Goal: Information Seeking & Learning: Learn about a topic

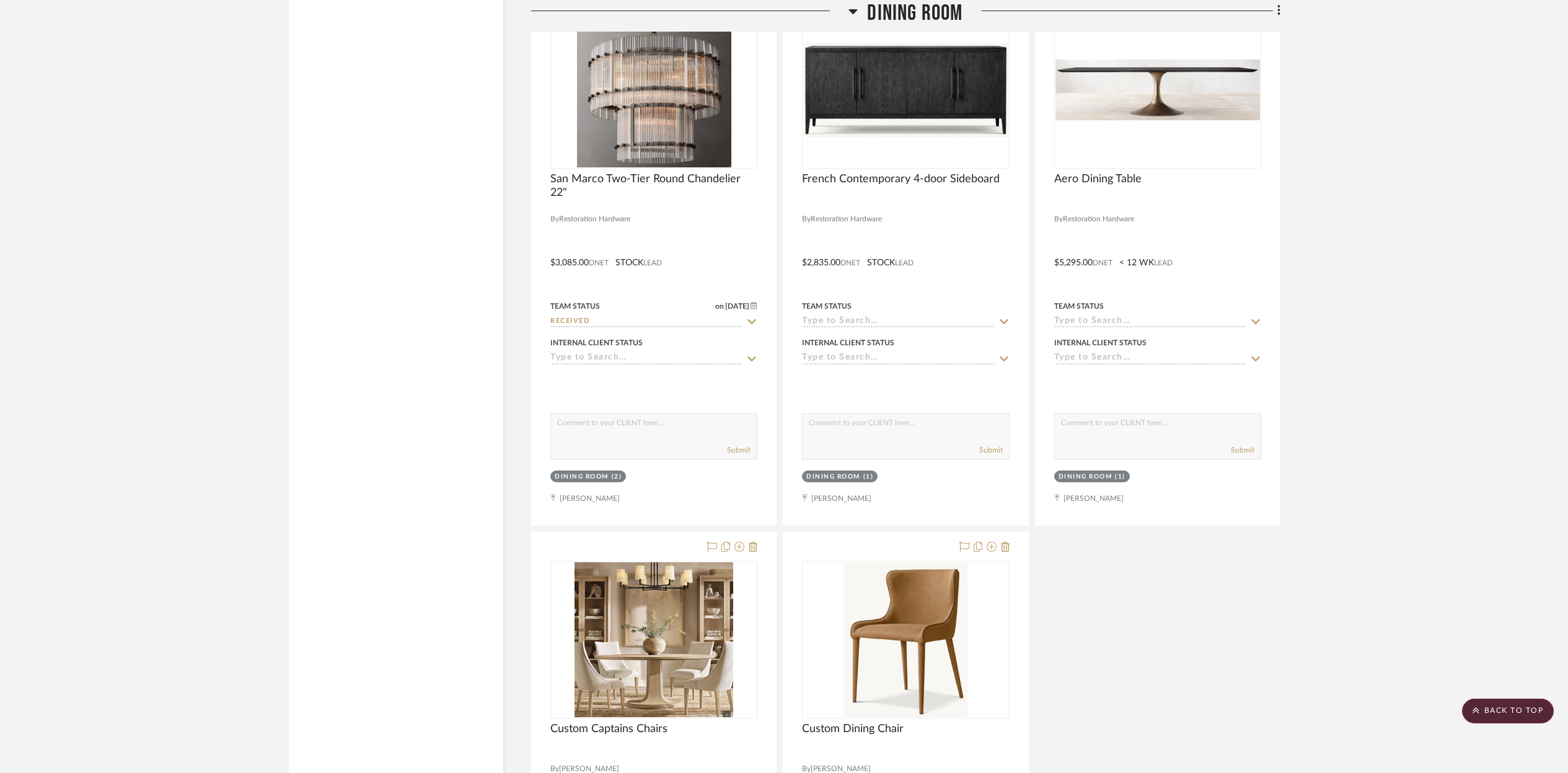
scroll to position [6336, 0]
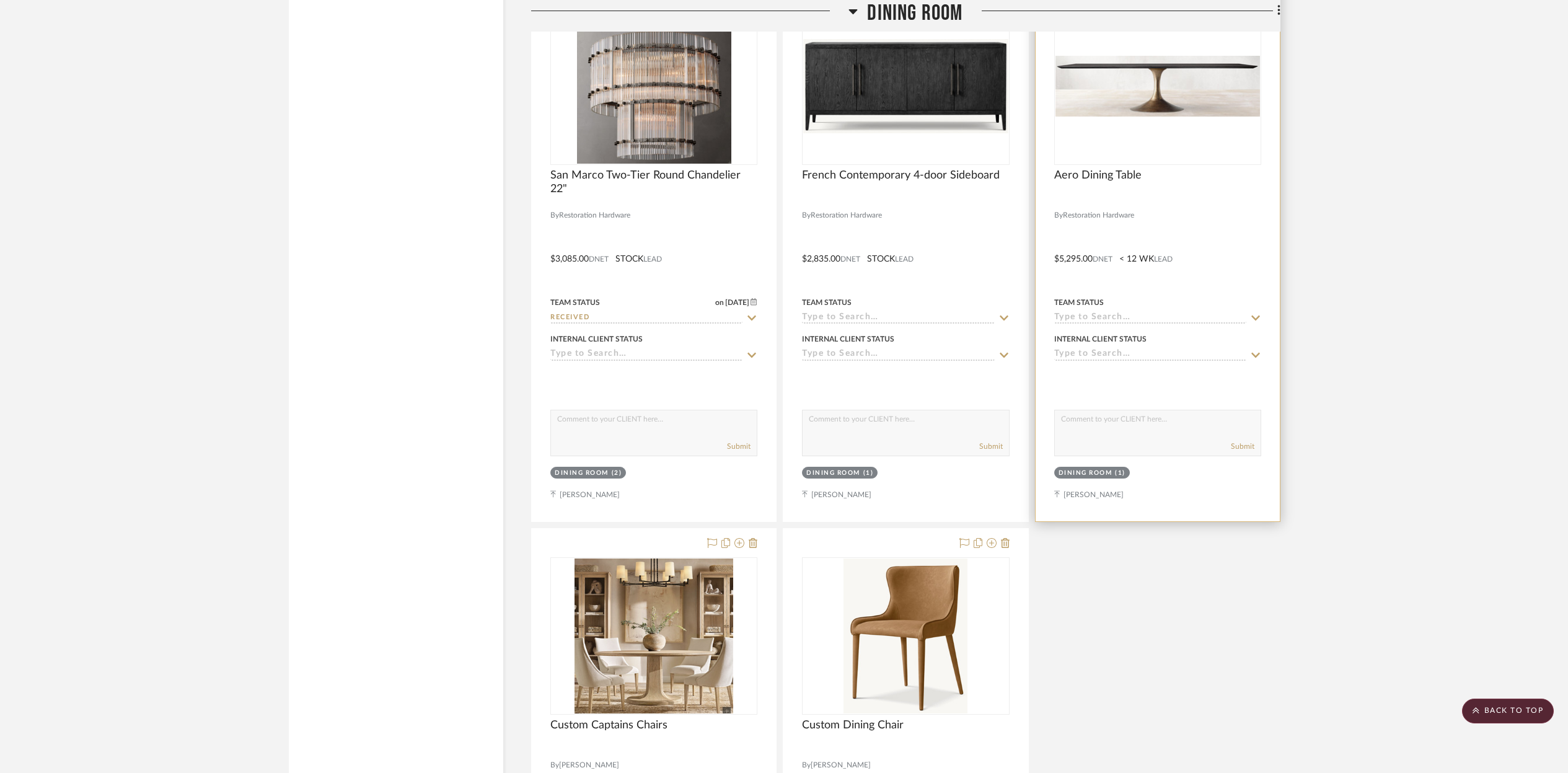
click at [1150, 196] on div at bounding box center [1157, 202] width 207 height 11
click at [1154, 120] on div at bounding box center [1157, 86] width 207 height 157
click at [1147, 119] on div "0" at bounding box center [1157, 86] width 206 height 156
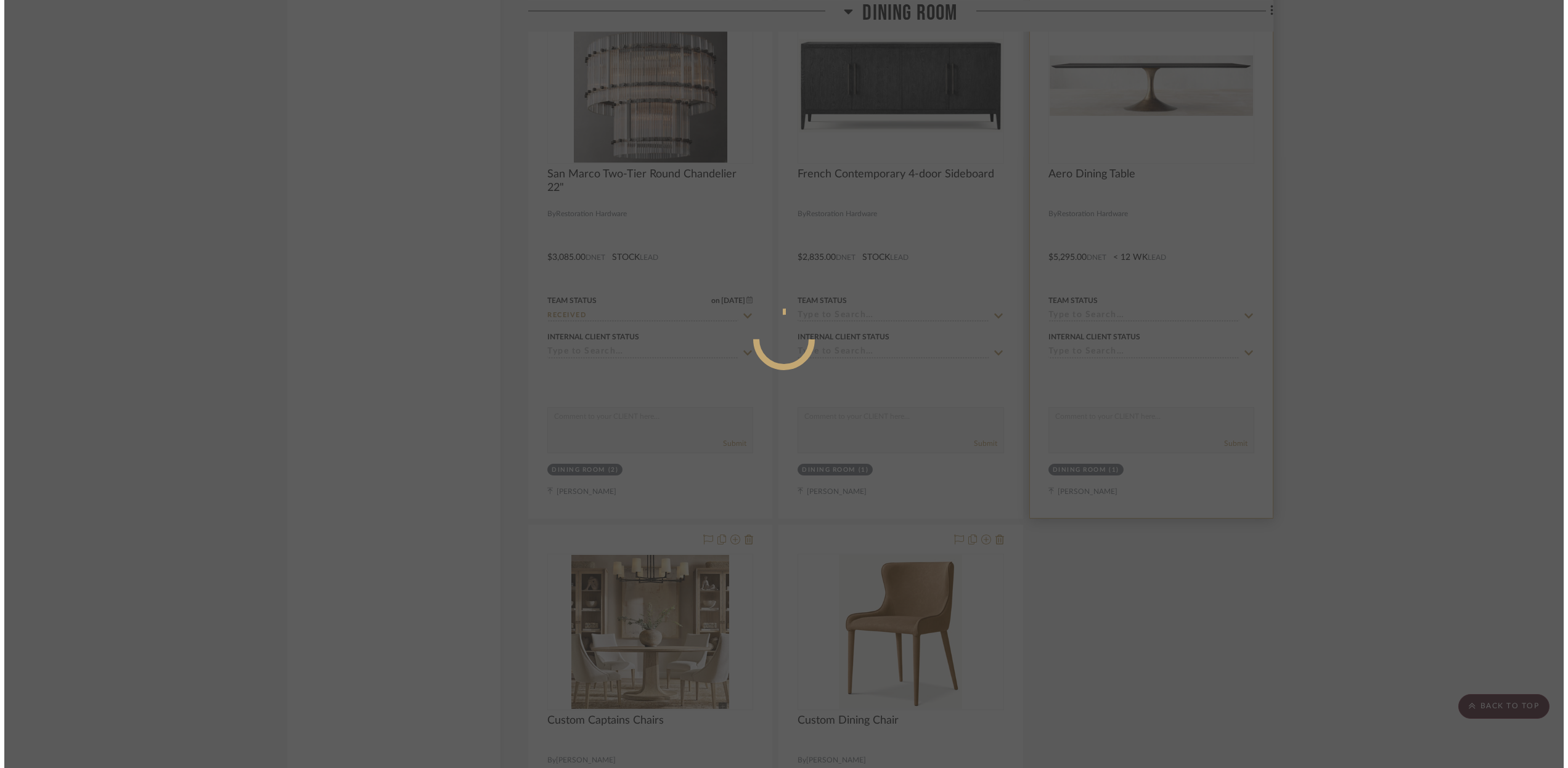
scroll to position [0, 0]
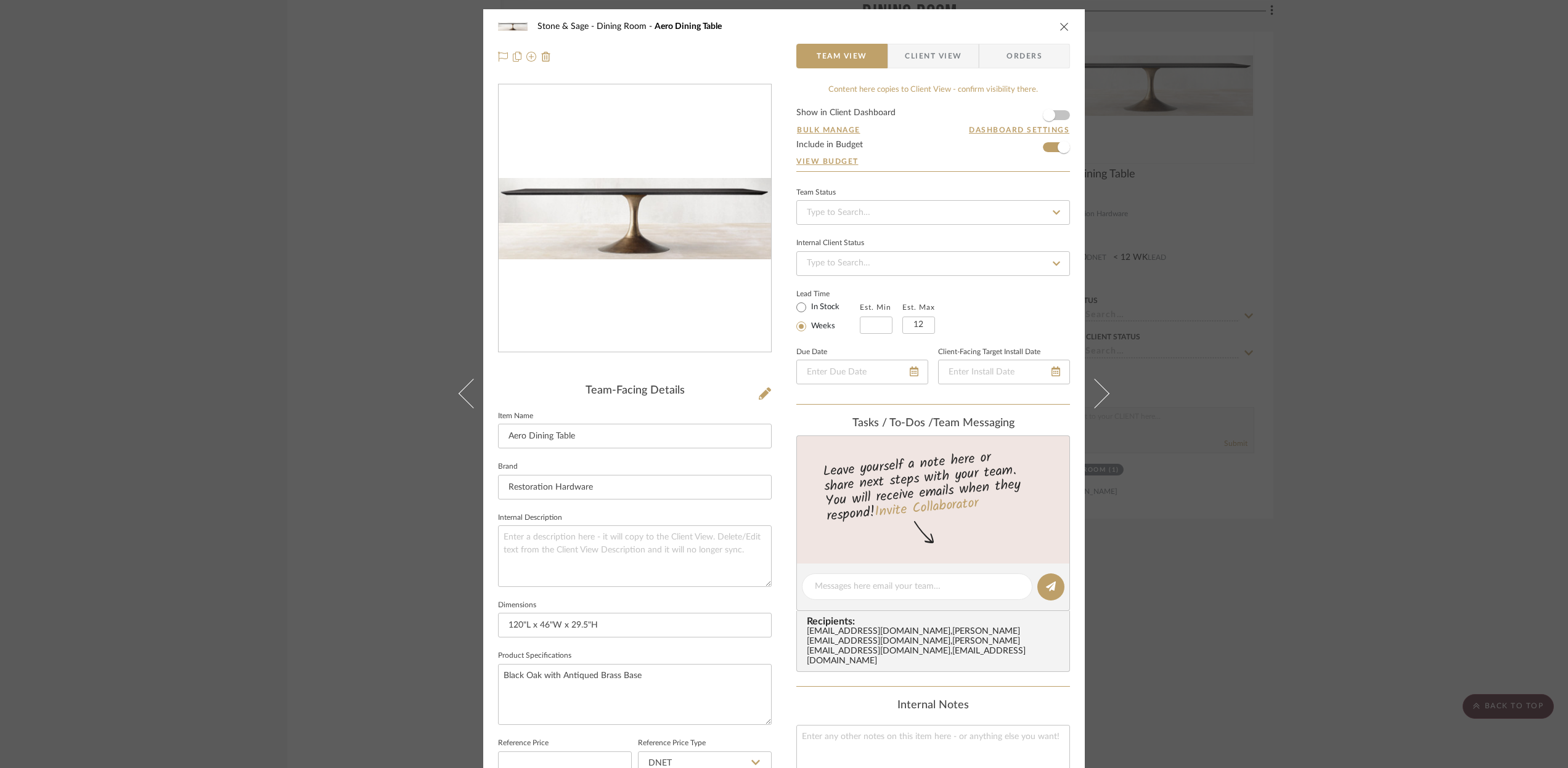
click at [1059, 23] on icon "close" at bounding box center [1063, 26] width 10 height 10
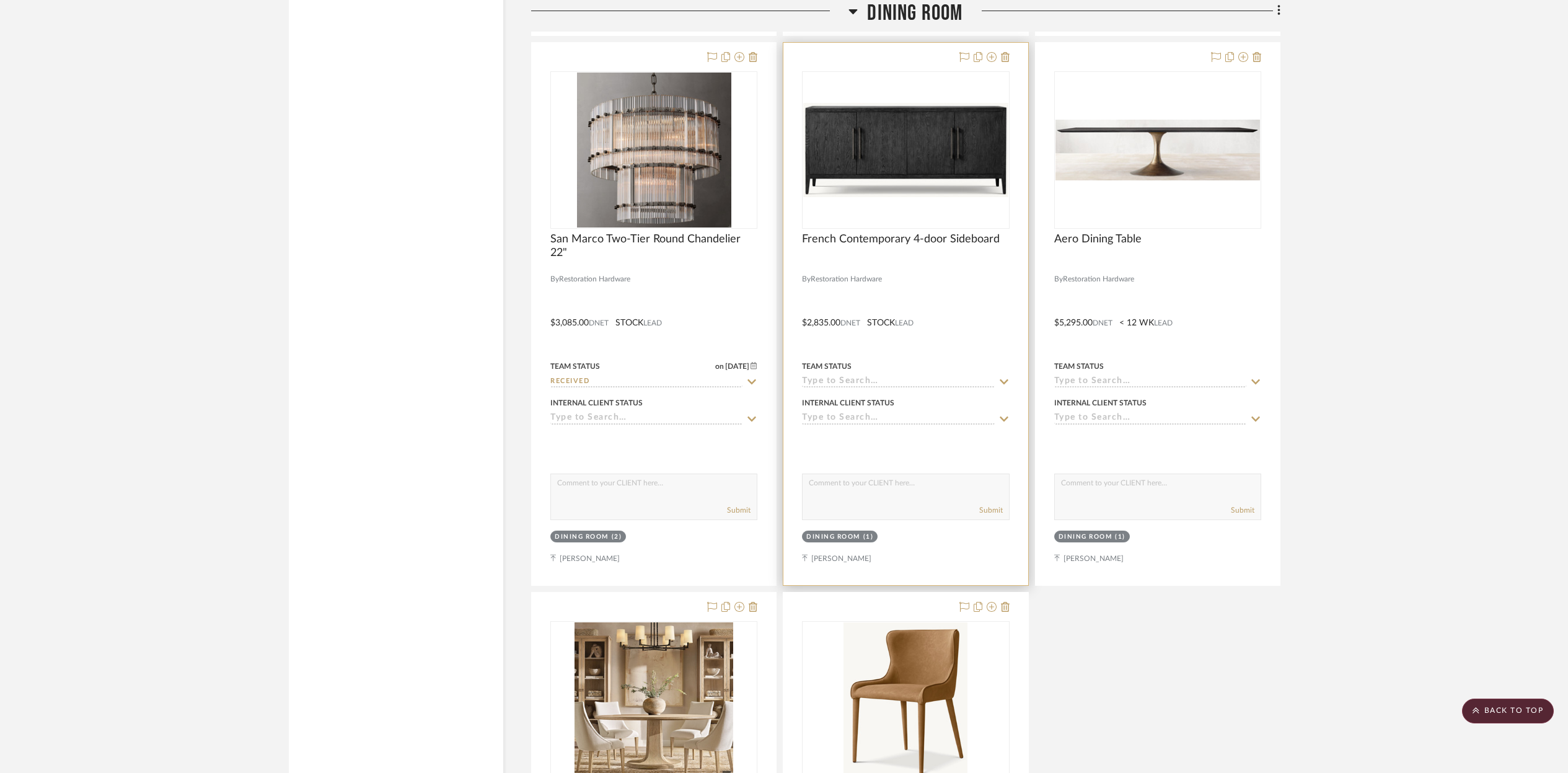
scroll to position [6274, 0]
click at [858, 182] on img "0" at bounding box center [905, 149] width 204 height 94
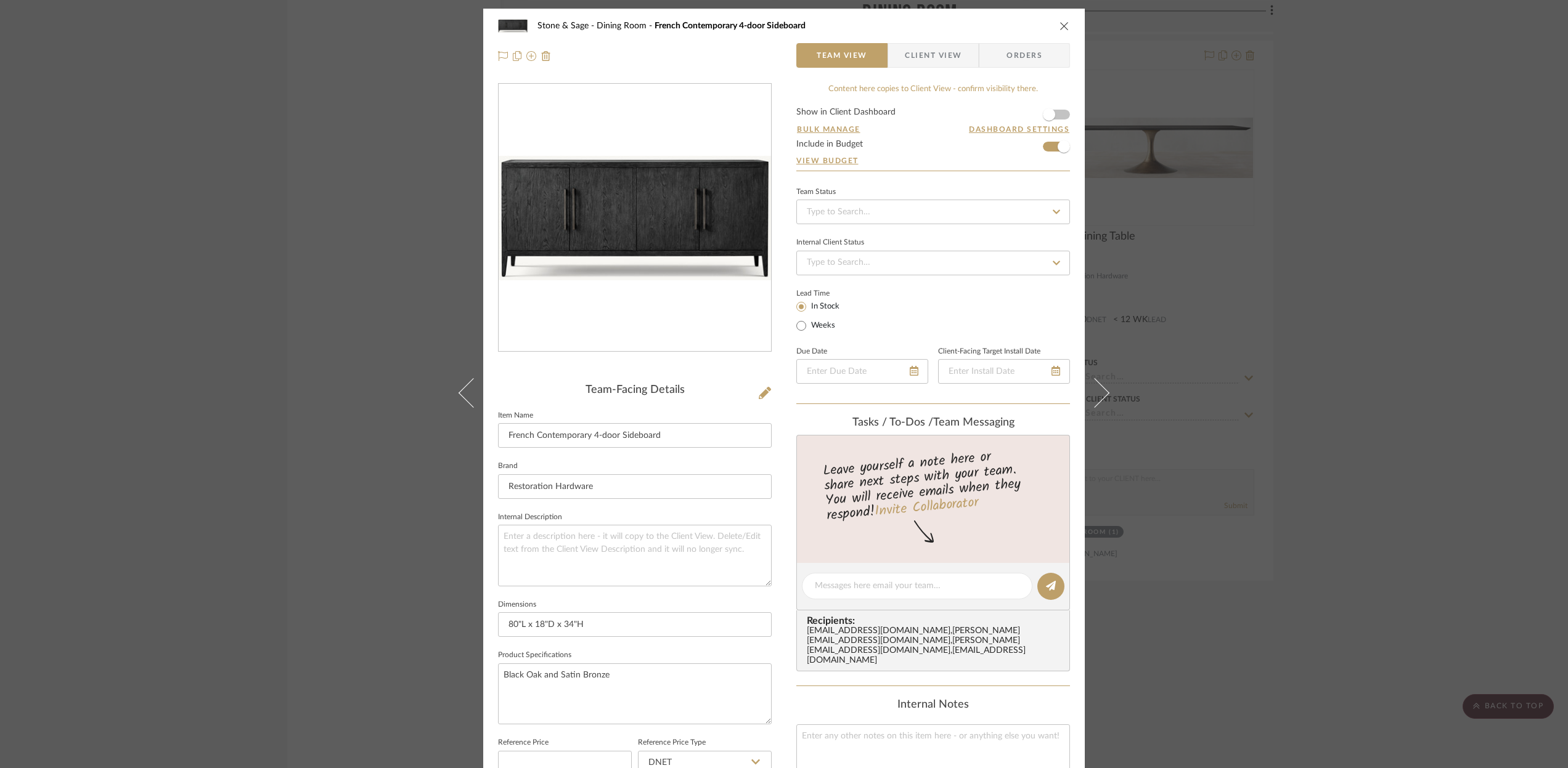
scroll to position [0, 0]
drag, startPoint x: 1063, startPoint y: 29, endPoint x: 1059, endPoint y: 36, distance: 8.1
click at [1063, 29] on icon "close" at bounding box center [1063, 26] width 10 height 10
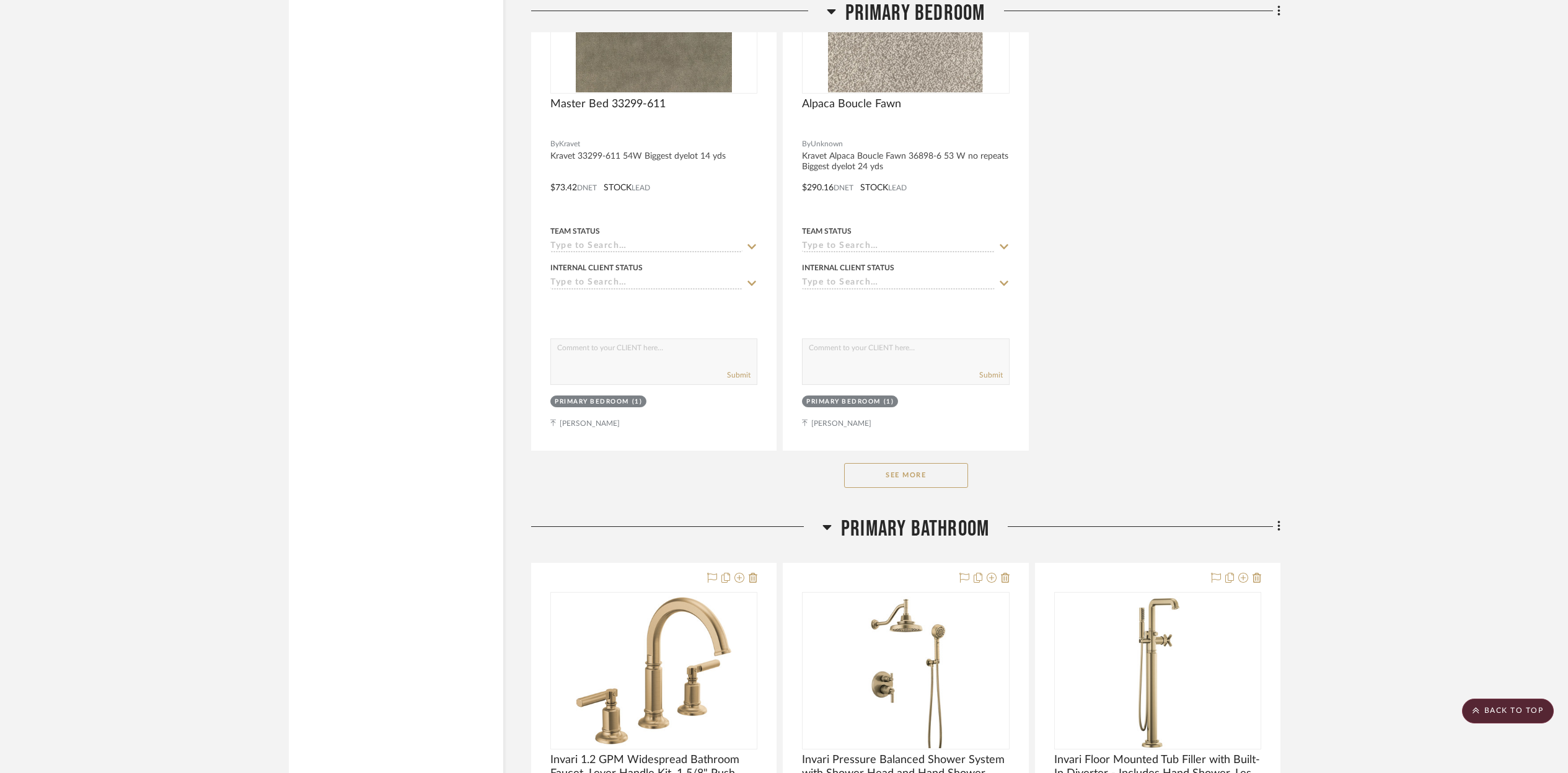
scroll to position [11747, 0]
click at [889, 471] on button "See More" at bounding box center [906, 478] width 124 height 24
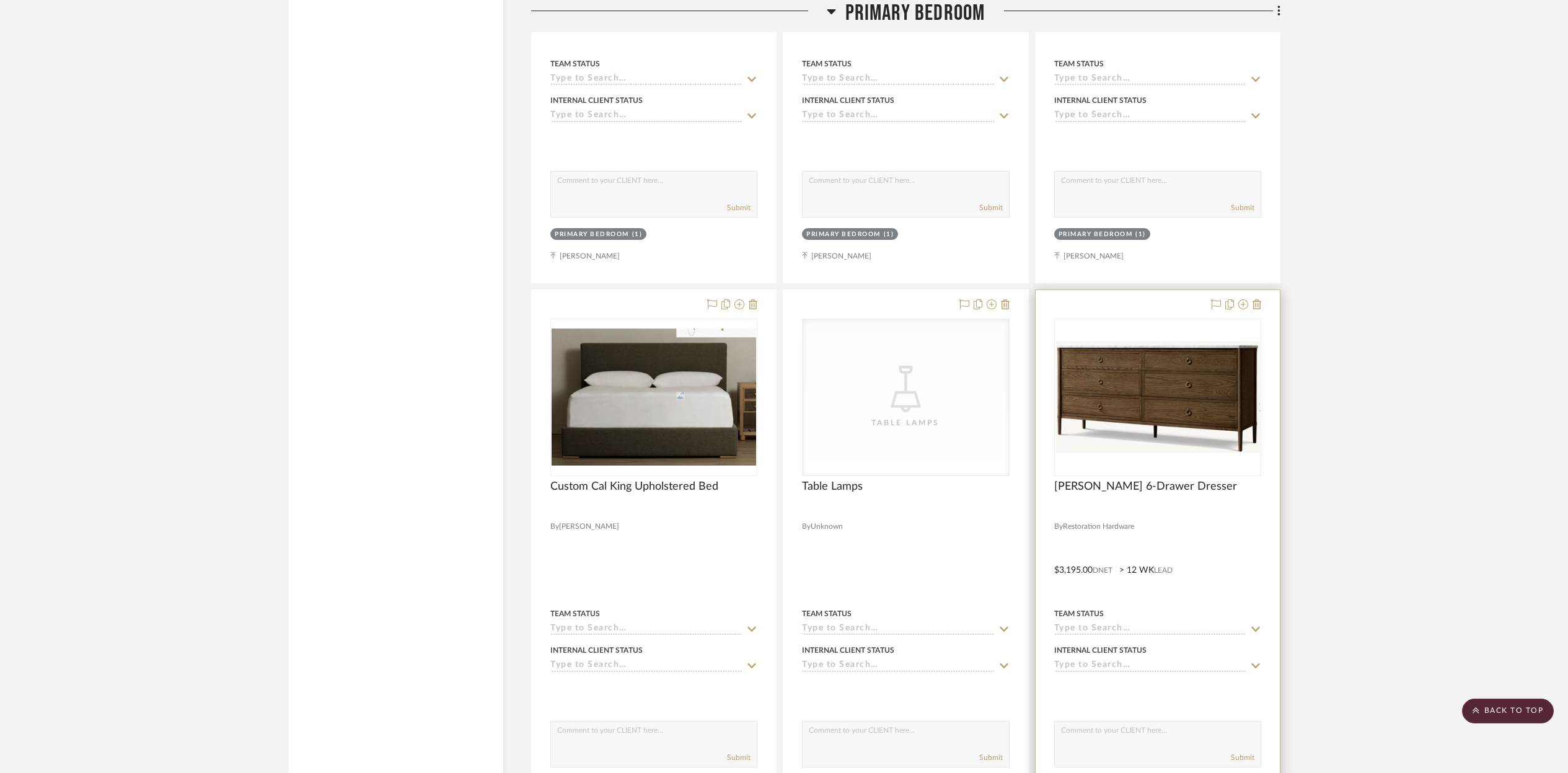
scroll to position [11934, 0]
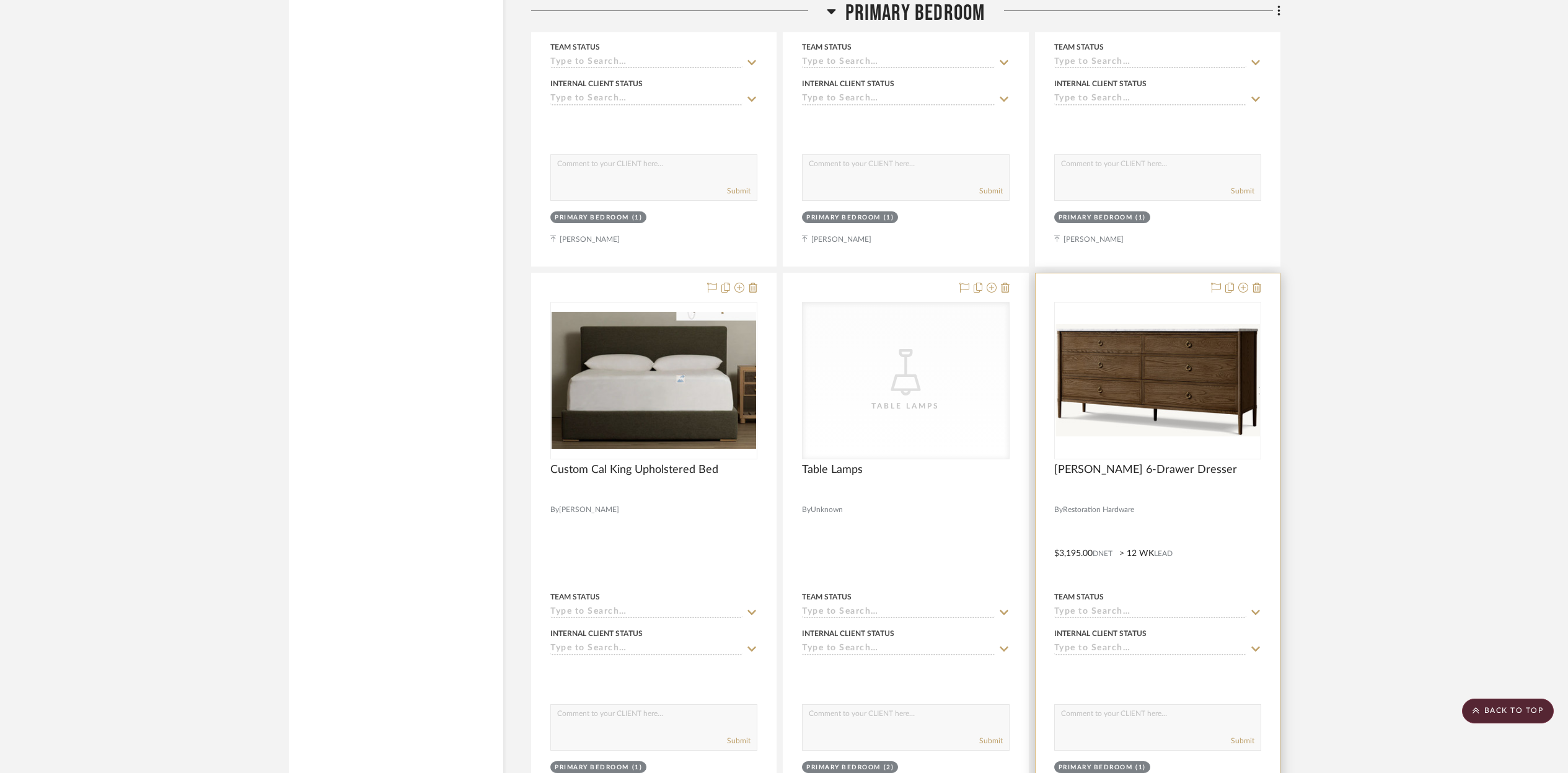
click at [1108, 343] on img "0" at bounding box center [1157, 380] width 204 height 112
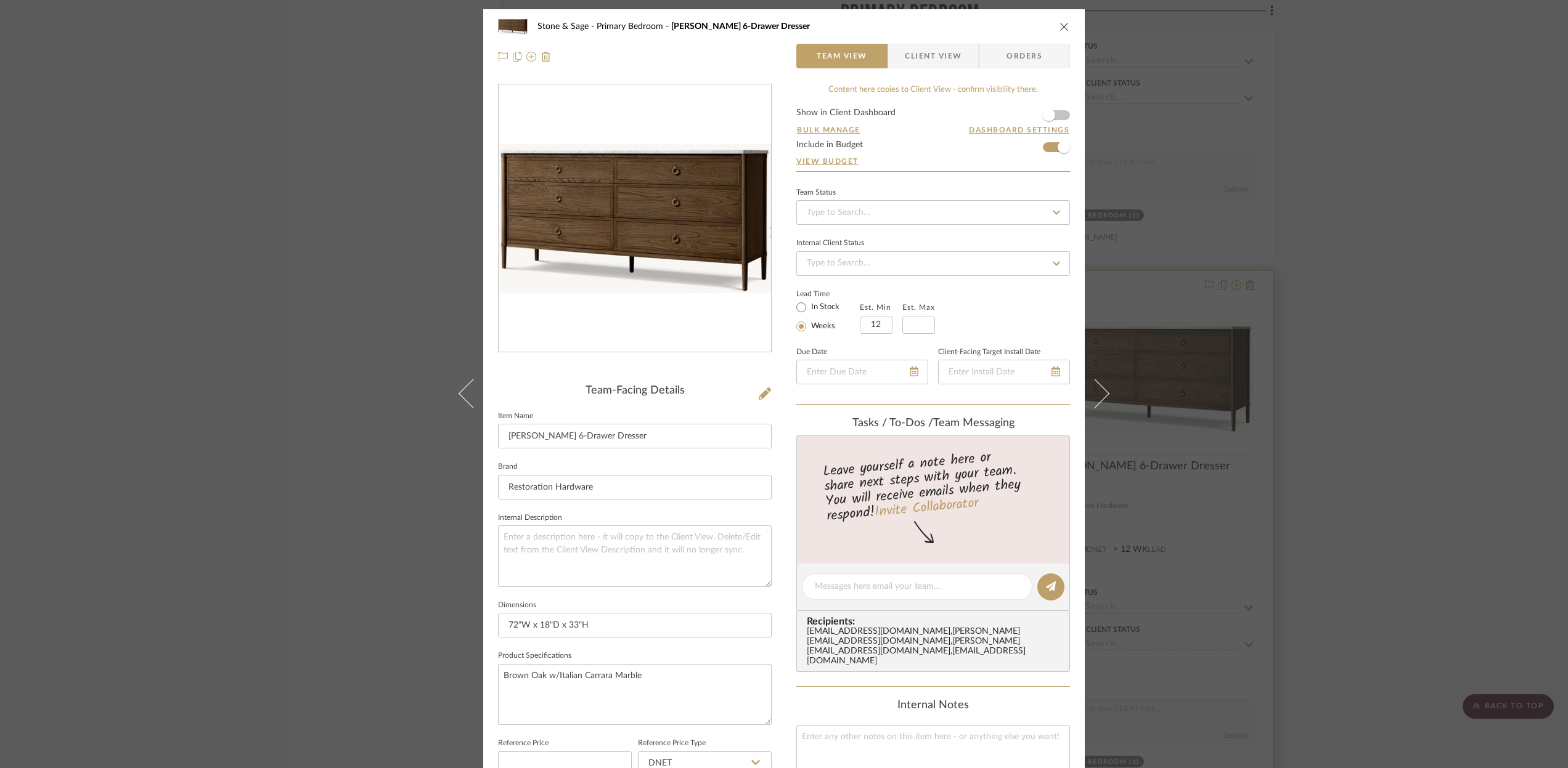
scroll to position [1, 0]
click at [1062, 26] on icon "close" at bounding box center [1063, 25] width 10 height 10
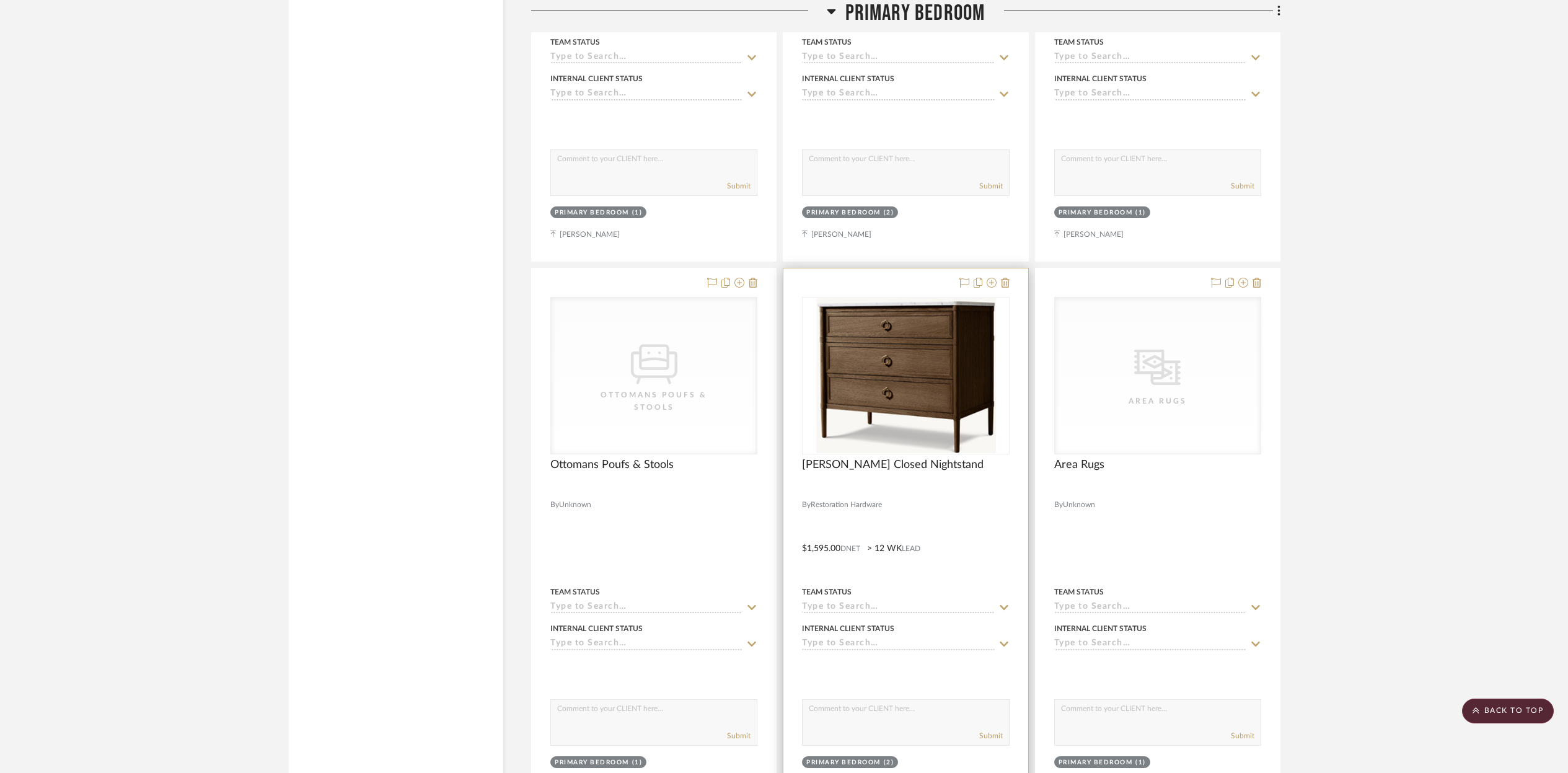
scroll to position [12490, 0]
click at [926, 345] on img "0" at bounding box center [905, 374] width 181 height 155
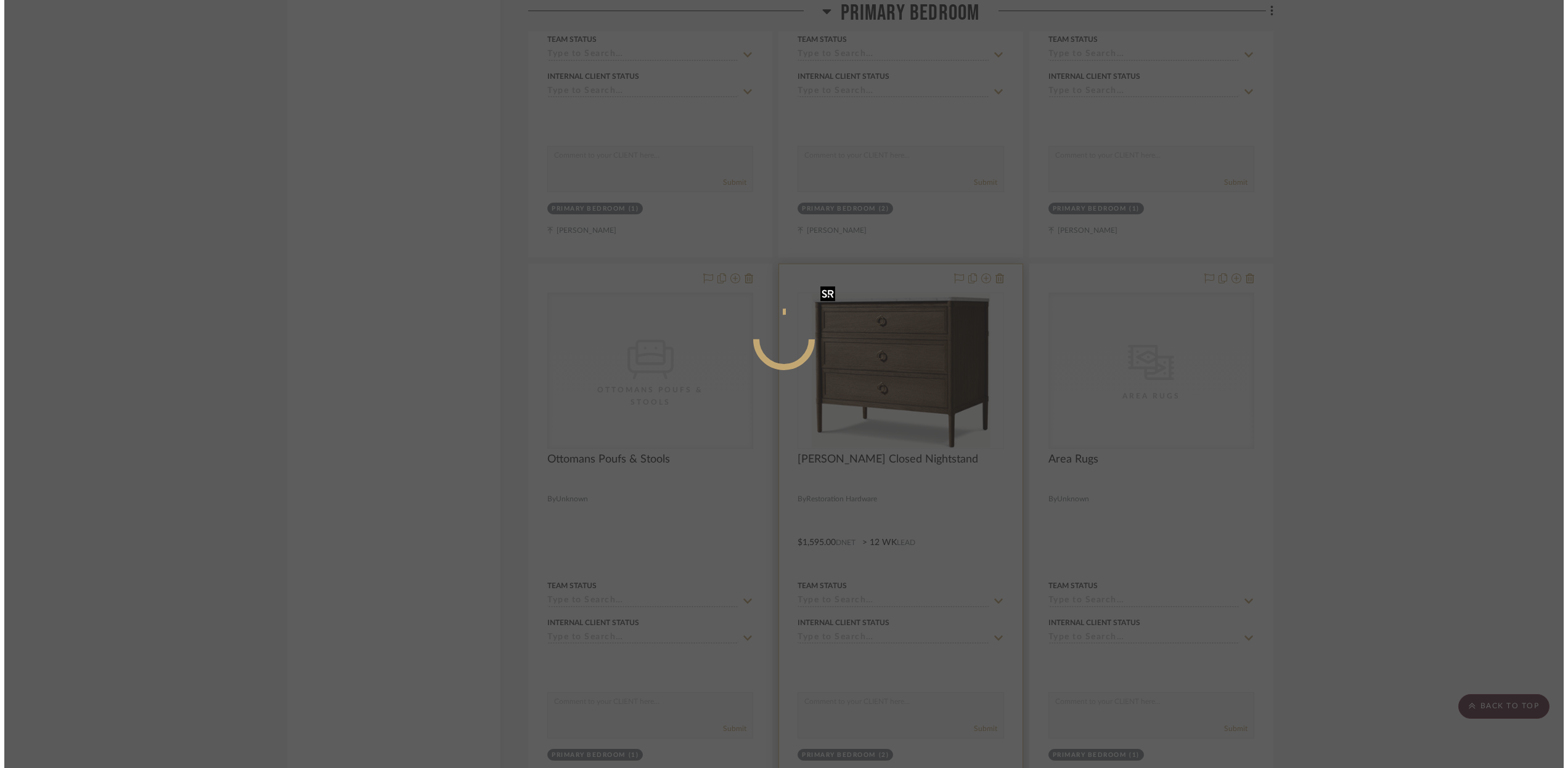
scroll to position [0, 0]
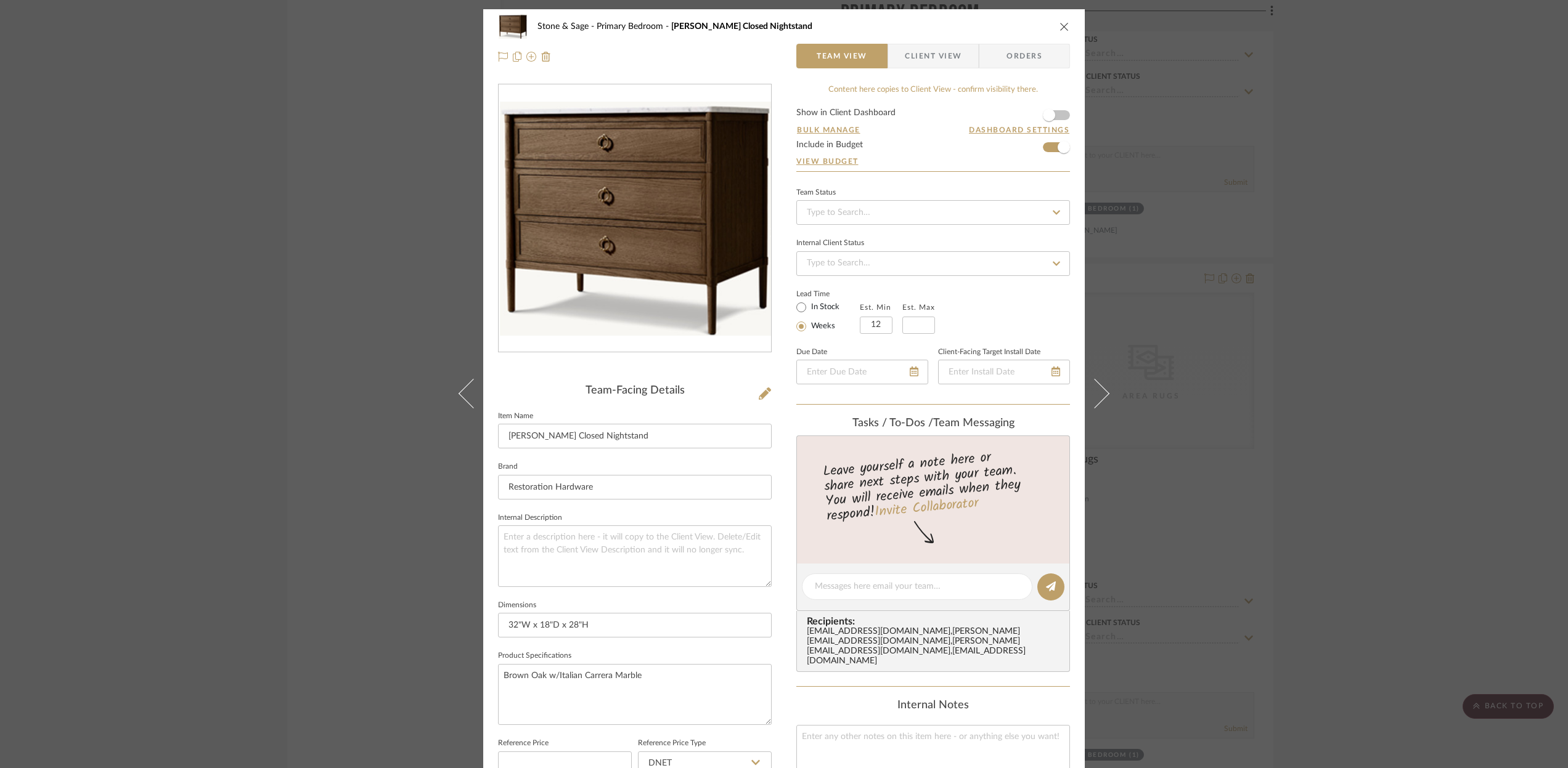
click at [1059, 27] on icon "close" at bounding box center [1063, 26] width 10 height 10
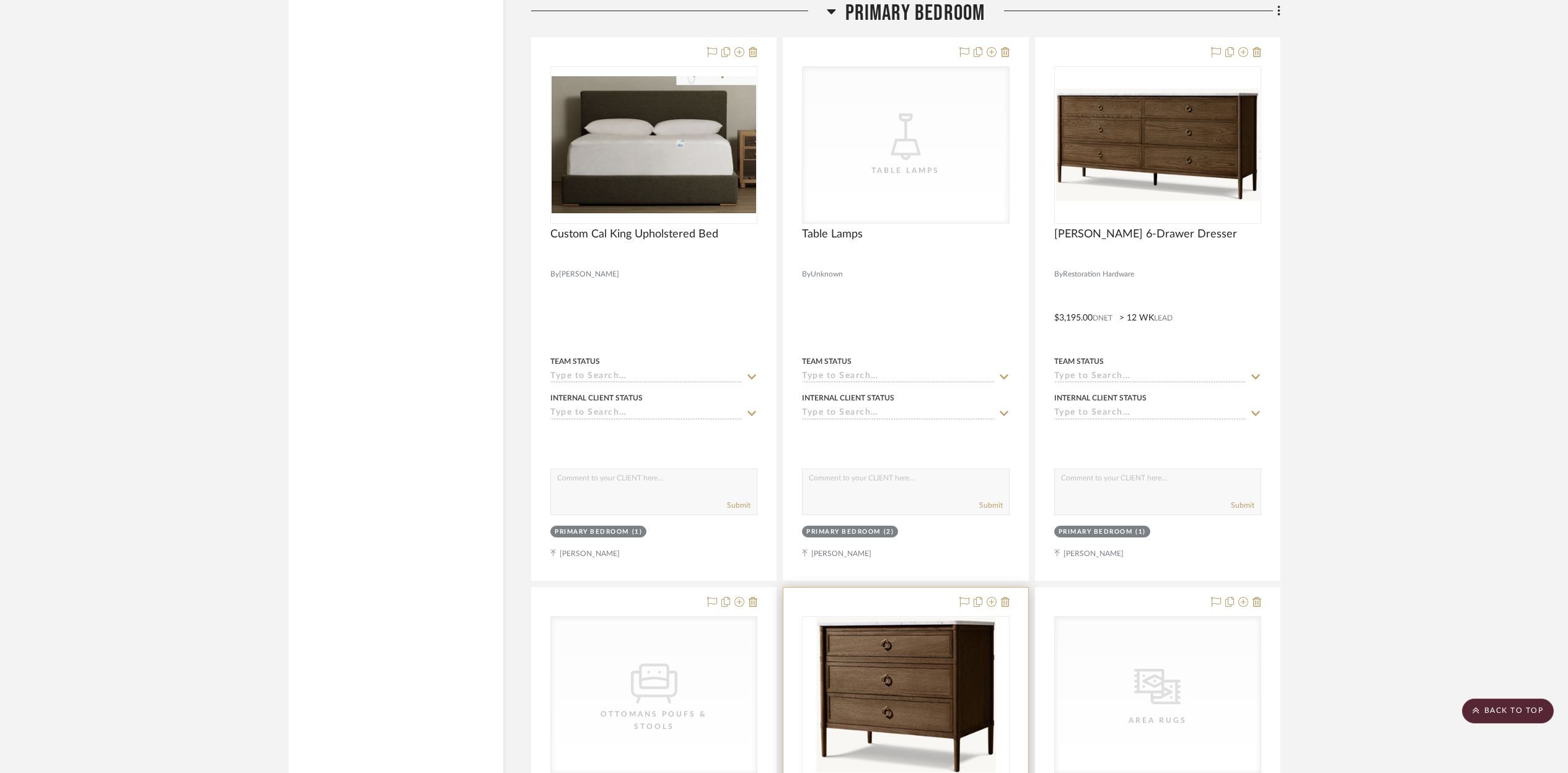
scroll to position [12162, 0]
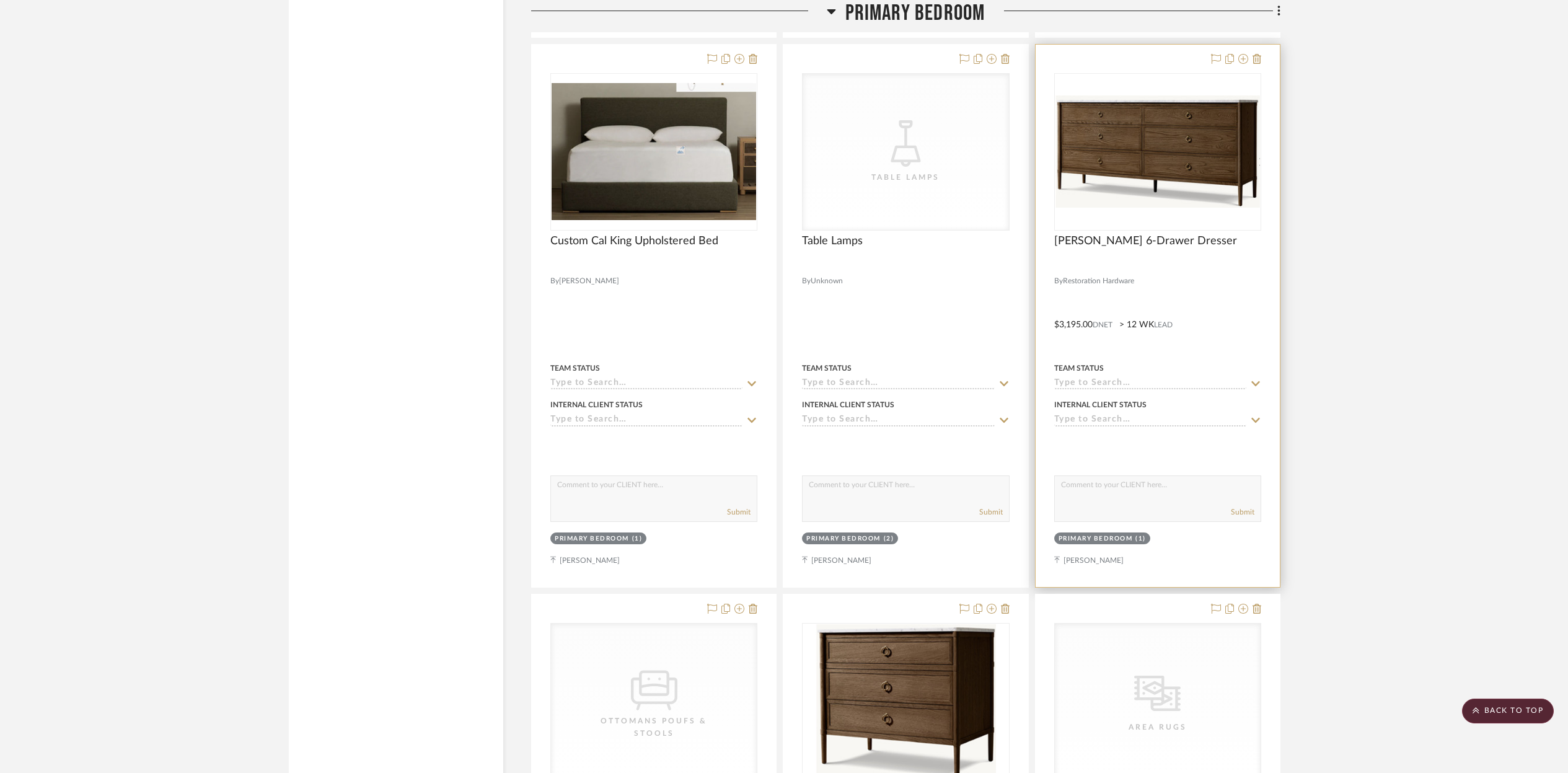
click at [1181, 132] on img "0" at bounding box center [1157, 151] width 204 height 112
